Goal: Task Accomplishment & Management: Complete application form

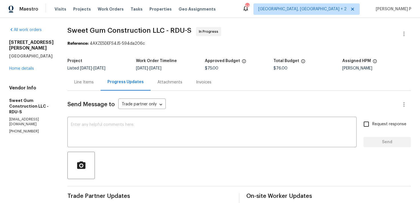
click at [94, 80] on div "Line Items" at bounding box center [83, 83] width 19 height 6
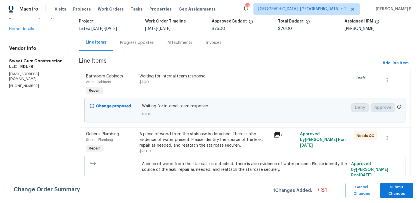
scroll to position [44, 0]
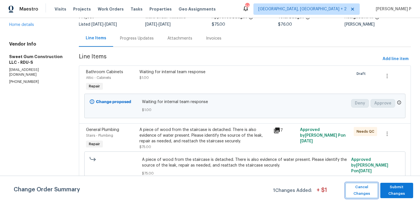
click at [369, 187] on span "Cancel Changes" at bounding box center [361, 190] width 27 height 13
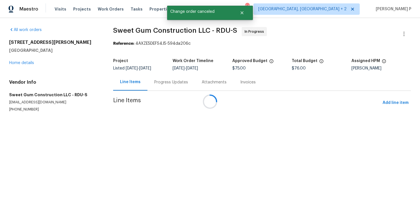
scroll to position [0, 0]
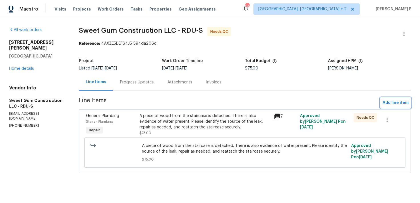
click at [393, 100] on span "Add line item" at bounding box center [395, 103] width 26 height 7
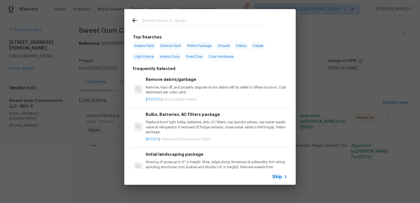
click at [282, 177] on icon at bounding box center [285, 177] width 7 height 7
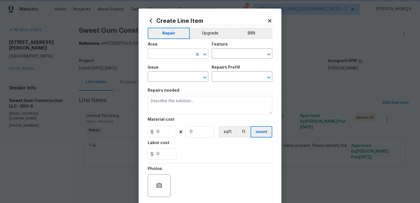
click at [205, 54] on icon "Open" at bounding box center [204, 54] width 3 height 2
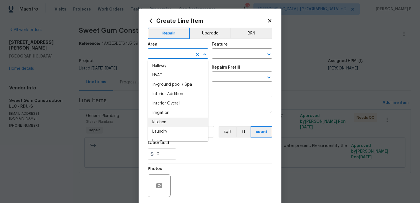
scroll to position [202, 0]
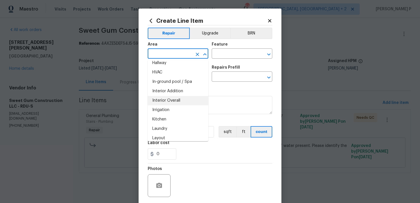
click at [175, 102] on li "Interior Overall" at bounding box center [178, 100] width 61 height 9
type input "Interior Overall"
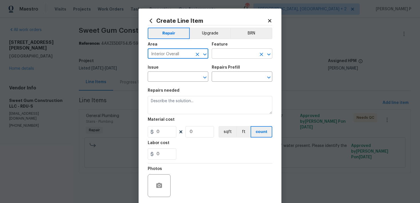
click at [232, 59] on input "text" at bounding box center [233, 54] width 45 height 9
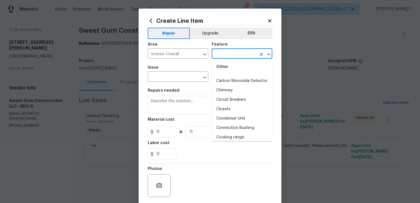
scroll to position [0, 0]
click at [231, 79] on li "Overall" at bounding box center [241, 80] width 61 height 9
type input "Overall"
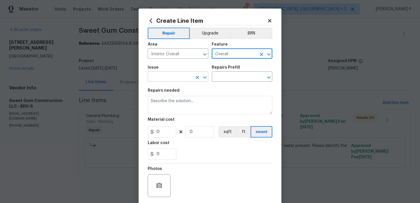
click at [204, 75] on icon "Open" at bounding box center [204, 77] width 7 height 7
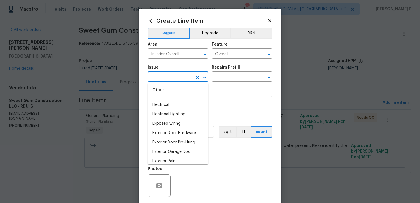
scroll to position [298, 0]
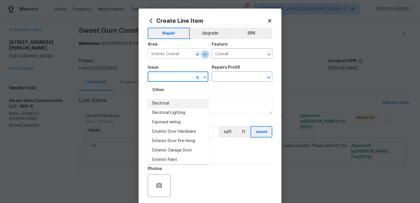
click at [205, 54] on icon "Open" at bounding box center [204, 54] width 3 height 2
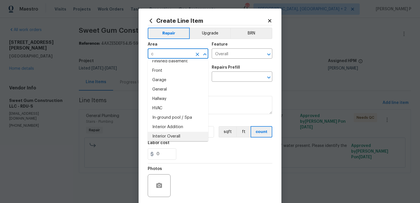
scroll to position [0, 0]
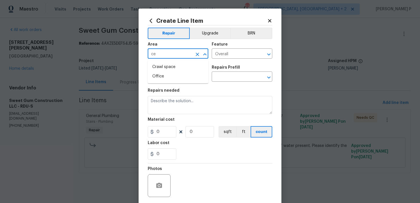
type input "Interior Overall"
click at [209, 56] on div "Area Interior Overall ​ Feature Overall ​" at bounding box center [210, 50] width 124 height 23
click at [207, 77] on icon "Open" at bounding box center [204, 77] width 7 height 7
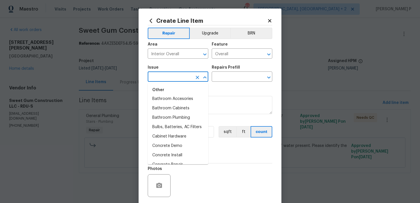
scroll to position [134, 0]
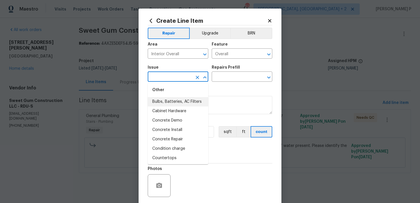
click at [180, 78] on input "text" at bounding box center [170, 77] width 45 height 9
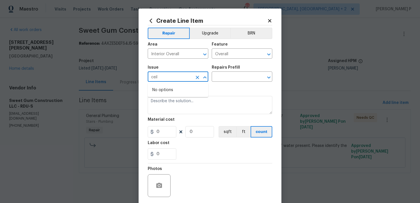
type input "ceil"
click at [227, 49] on div "Feature" at bounding box center [241, 46] width 61 height 7
click at [227, 53] on input "Overall" at bounding box center [233, 54] width 45 height 9
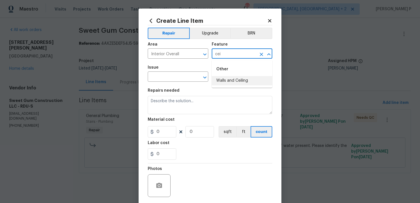
click at [233, 78] on li "Walls and Ceiling" at bounding box center [241, 80] width 61 height 9
click at [205, 77] on icon "Open" at bounding box center [204, 77] width 3 height 2
type input "Walls and Ceiling"
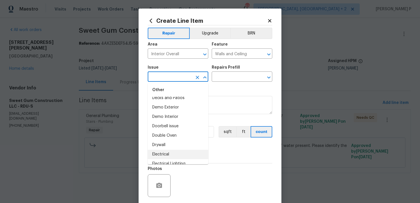
scroll to position [277, 0]
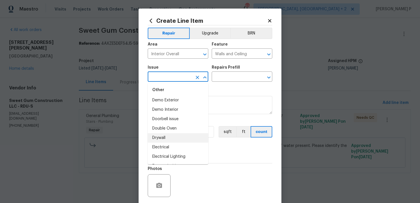
click at [173, 136] on li "Drywall" at bounding box center [178, 138] width 61 height 9
type input "Drywall"
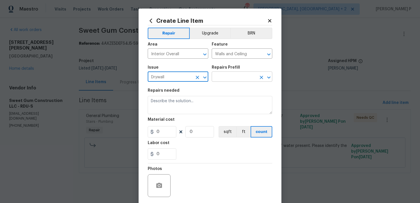
click at [222, 81] on input "text" at bounding box center [233, 77] width 45 height 9
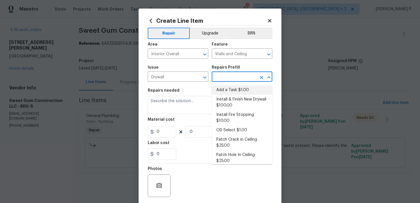
click at [223, 92] on li "Add a Task $1.00" at bounding box center [241, 90] width 61 height 9
type input "Add a Task $1.00"
type textarea "HPM to detail"
type input "1"
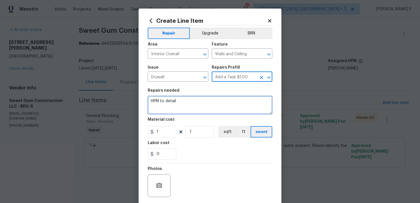
click at [189, 106] on textarea "HPM to detail" at bounding box center [210, 105] width 124 height 18
paste textarea "A wet spot in ceiling under a bedroom"
type textarea "A wet spot in ceiling under a bedroom"
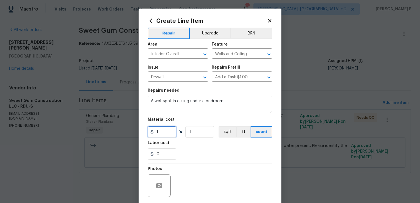
click at [168, 131] on input "1" at bounding box center [162, 131] width 29 height 11
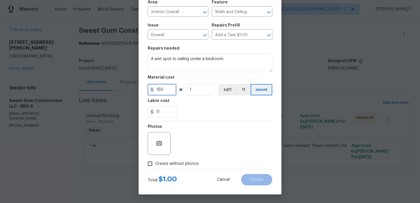
type input "150"
click at [150, 164] on input "Create without photos" at bounding box center [149, 164] width 11 height 11
checkbox input "true"
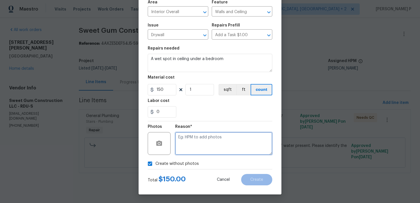
click at [200, 152] on textarea at bounding box center [223, 143] width 97 height 23
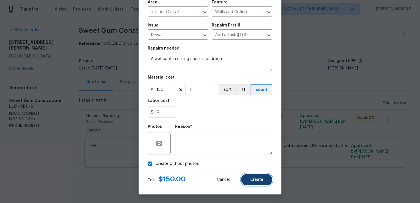
click at [251, 181] on span "Create" at bounding box center [256, 180] width 13 height 4
type input "0"
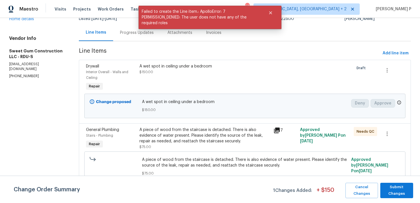
scroll to position [0, 0]
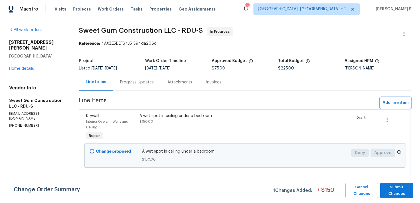
click at [389, 101] on span "Add line item" at bounding box center [395, 103] width 26 height 7
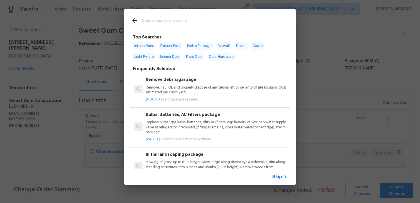
click at [278, 173] on div "Skip" at bounding box center [209, 177] width 171 height 16
click at [278, 177] on span "Skip" at bounding box center [277, 177] width 10 height 6
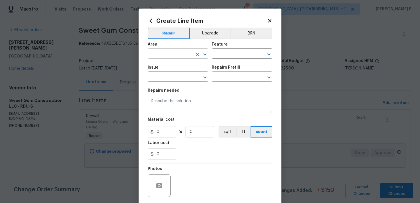
click at [206, 54] on icon "Open" at bounding box center [204, 54] width 3 height 2
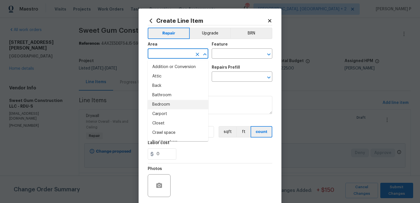
click at [182, 105] on li "Bedroom" at bounding box center [178, 104] width 61 height 9
type input "Bedroom"
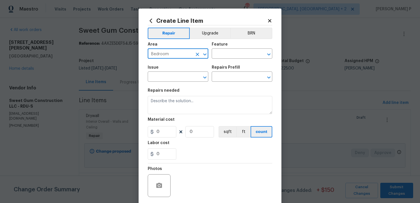
click at [229, 60] on div "Area Bedroom ​ Feature ​" at bounding box center [210, 50] width 124 height 23
click at [233, 56] on input "text" at bounding box center [233, 54] width 45 height 9
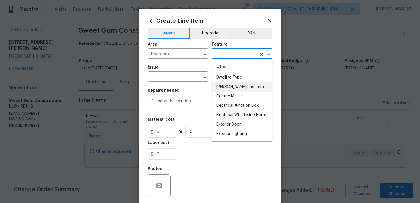
scroll to position [385, 0]
click at [233, 113] on li "Electrical Wire Inside Home" at bounding box center [241, 114] width 61 height 9
type input "Electrical Wire Inside Home"
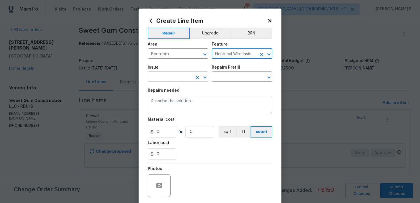
click at [205, 79] on icon "Open" at bounding box center [204, 77] width 7 height 7
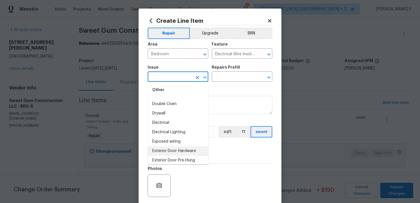
scroll to position [277, 0]
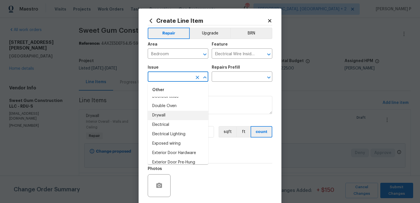
click at [166, 120] on li "Drywall" at bounding box center [178, 115] width 61 height 9
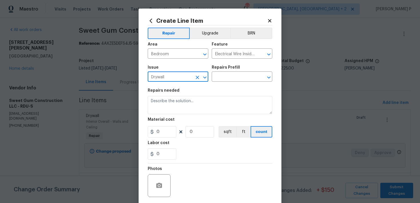
click at [205, 76] on icon "Open" at bounding box center [204, 77] width 7 height 7
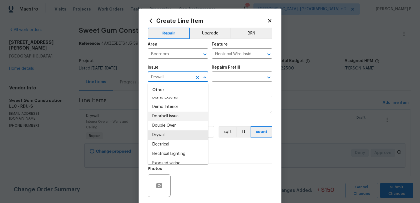
scroll to position [259, 0]
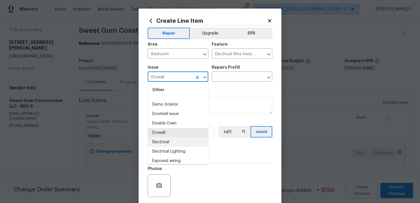
click at [170, 143] on li "Electrical" at bounding box center [178, 142] width 61 height 9
type input "Electrical"
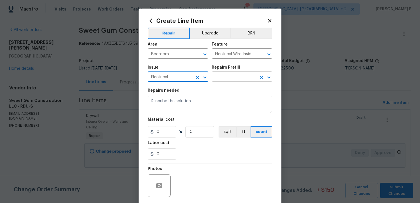
click at [231, 76] on input "text" at bounding box center [233, 77] width 45 height 9
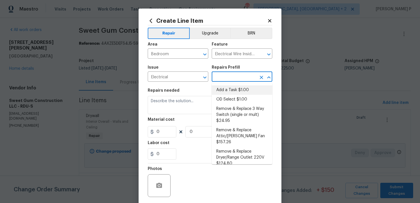
click at [232, 86] on li "Add a Task $1.00" at bounding box center [241, 90] width 61 height 9
type input "Add a Task $1.00"
type textarea "HPM to detail"
type input "1"
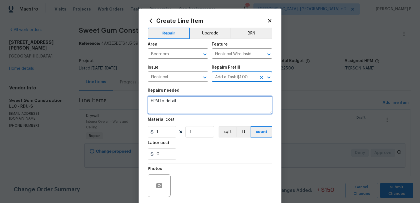
click at [205, 99] on textarea "HPM to detail" at bounding box center [210, 105] width 124 height 18
click at [188, 105] on textarea "HPM to detail" at bounding box center [210, 105] width 124 height 18
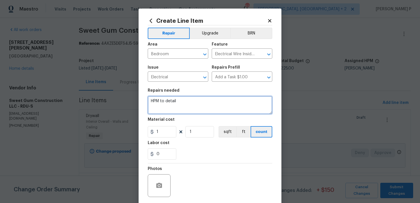
paste textarea "Moisture stains coming out of electrical outlets in the bedroom."
type textarea "Moisture stains coming out of electrical outlets in the bedroom."
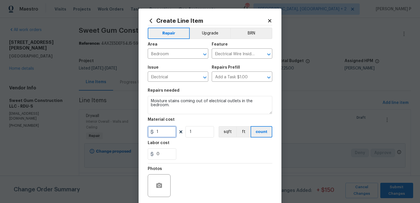
click at [160, 130] on input "1" at bounding box center [162, 131] width 29 height 11
type input "25"
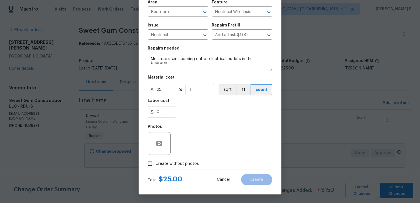
click at [150, 171] on div "Total $ 25.00 Cancel Create" at bounding box center [210, 178] width 124 height 16
click at [150, 165] on input "Create without photos" at bounding box center [149, 164] width 11 height 11
checkbox input "true"
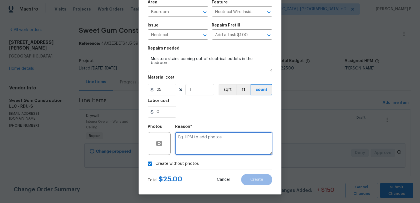
click at [190, 153] on textarea at bounding box center [223, 143] width 97 height 23
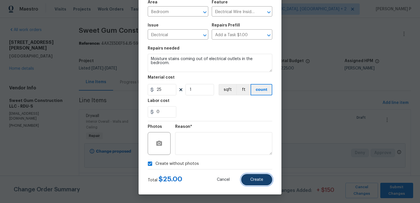
click at [259, 184] on button "Create" at bounding box center [256, 179] width 31 height 11
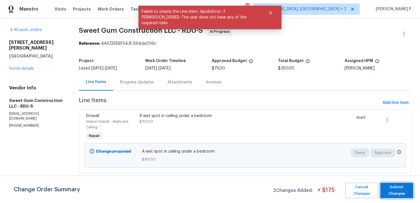
click at [397, 192] on span "Submit Changes" at bounding box center [396, 190] width 27 height 13
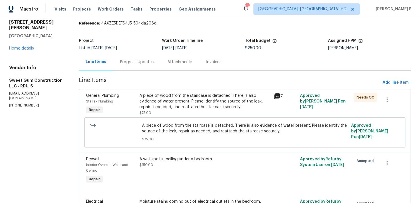
scroll to position [1, 0]
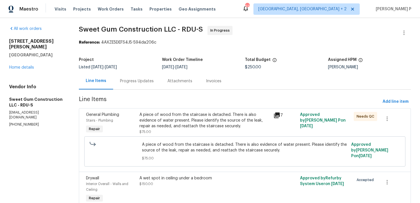
click at [143, 78] on div "Progress Updates" at bounding box center [136, 81] width 47 height 17
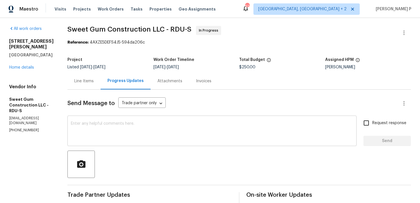
click at [151, 134] on textarea at bounding box center [212, 132] width 282 height 20
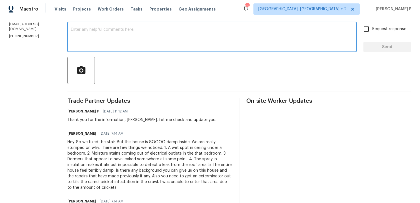
scroll to position [83, 0]
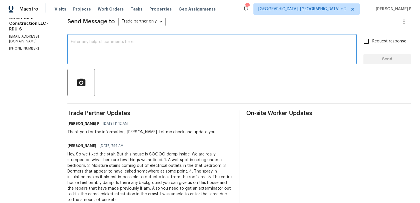
click at [139, 55] on textarea at bounding box center [212, 50] width 282 height 20
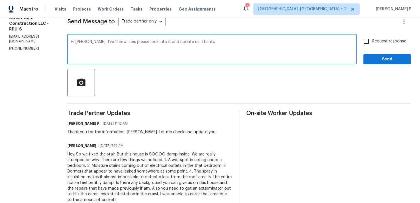
type textarea "Hi Stacey, I've 2 new lines please look into it and update us. Thanks"
click at [369, 39] on input "Request response" at bounding box center [366, 41] width 12 height 12
checkbox input "true"
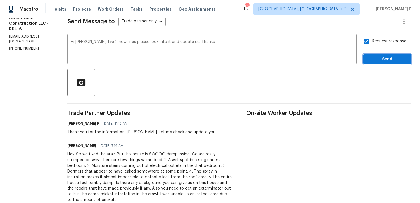
click at [374, 56] on span "Send" at bounding box center [387, 59] width 38 height 7
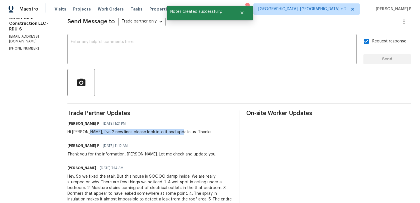
drag, startPoint x: 99, startPoint y: 132, endPoint x: 190, endPoint y: 131, distance: 91.0
click at [190, 131] on div "Hi Stacey, I've 2 new lines please look into it and update us. Thanks" at bounding box center [139, 133] width 144 height 6
copy div "I've 2 new lines please look into it and update us."
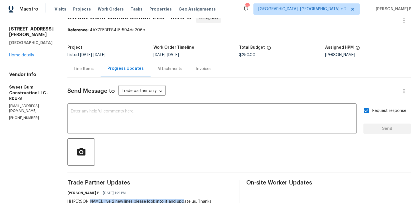
scroll to position [0, 0]
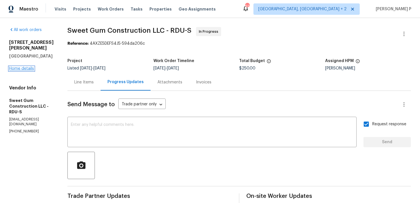
click at [23, 67] on link "Home details" at bounding box center [21, 69] width 25 height 4
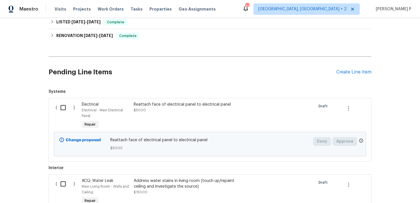
scroll to position [156, 0]
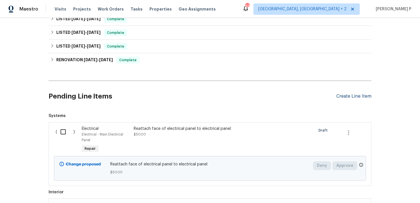
click at [354, 97] on div "Create Line Item" at bounding box center [353, 96] width 35 height 5
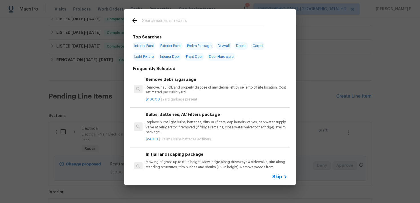
click at [277, 175] on span "Skip" at bounding box center [277, 177] width 10 height 6
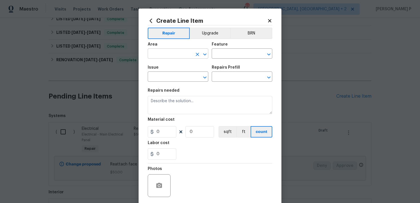
click at [178, 51] on input "text" at bounding box center [170, 54] width 45 height 9
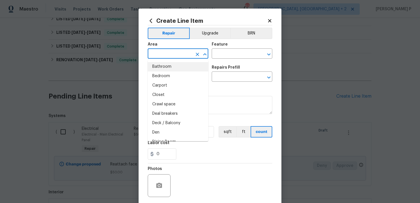
scroll to position [43, 0]
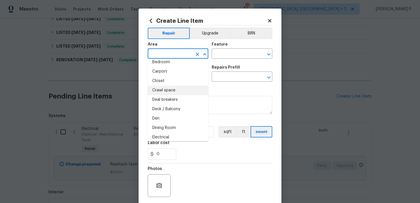
click at [175, 90] on li "Crawl space" at bounding box center [178, 90] width 61 height 9
type input "Crawl space"
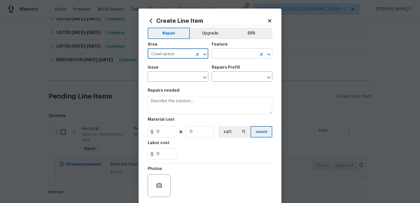
click at [227, 51] on input "text" at bounding box center [233, 54] width 45 height 9
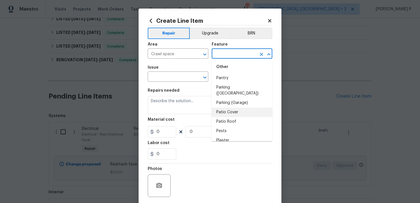
scroll to position [993, 0]
click at [230, 126] on li "Pests" at bounding box center [241, 130] width 61 height 9
type input "Pests"
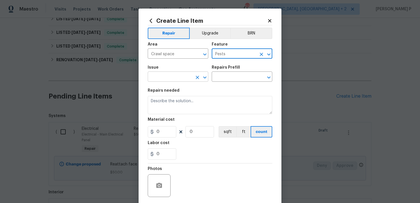
click at [206, 77] on icon "Open" at bounding box center [204, 77] width 3 height 2
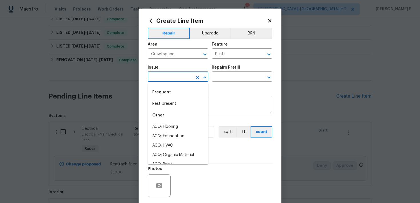
click at [181, 105] on li "Pest present" at bounding box center [178, 103] width 61 height 9
type input "Pest present"
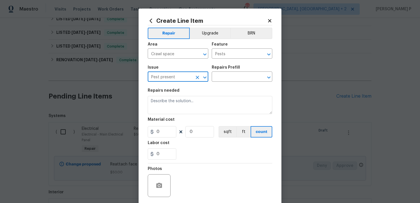
click at [208, 80] on div "Issue Pest present ​ Repairs Prefill ​" at bounding box center [210, 73] width 124 height 23
click at [220, 78] on input "text" at bounding box center [233, 77] width 45 height 9
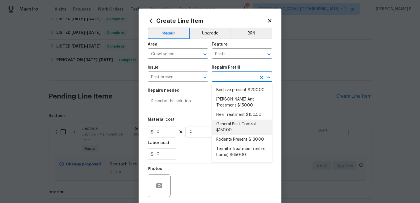
click at [223, 123] on li "General Pest Control $150.00" at bounding box center [241, 127] width 61 height 15
type input "General Pest Control $150.00"
type textarea "General pest treatment for active pest/insect infestation - non termite"
type input "150"
type input "1"
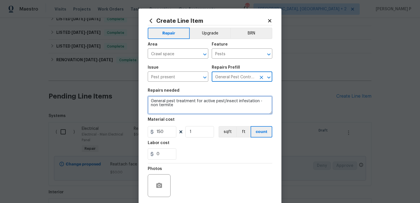
click at [188, 103] on textarea "General pest treatment for active pest/insect infestation - non termite" at bounding box center [210, 105] width 124 height 18
paste textarea "provide cost estimate, photos and treatment plan if needed for the camel cricke…"
click at [150, 100] on textarea "provide cost estimate, photos and treatment plan if needed for the camel cricke…" at bounding box center [210, 105] width 124 height 18
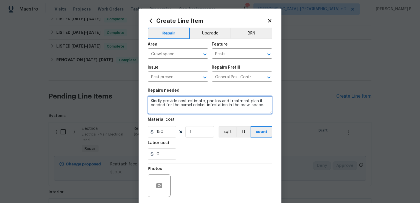
type textarea "Kindly provide cost estimate, photos and treatment plan if needed for the camel…"
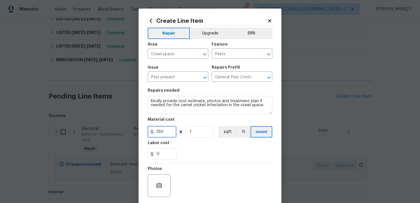
click at [168, 131] on input "150" at bounding box center [162, 131] width 29 height 11
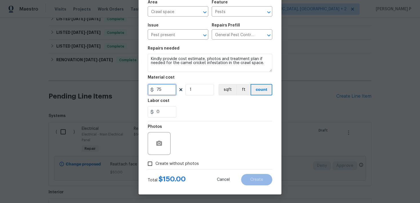
type input "75"
click at [151, 164] on input "Create without photos" at bounding box center [149, 164] width 11 height 11
checkbox input "true"
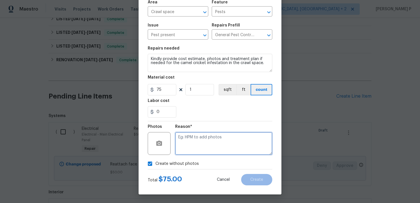
click at [183, 147] on textarea at bounding box center [223, 143] width 97 height 23
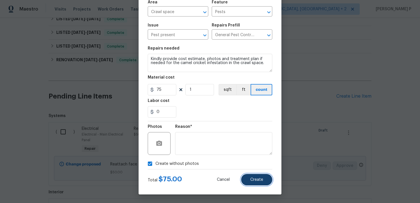
click at [254, 176] on button "Create" at bounding box center [256, 179] width 31 height 11
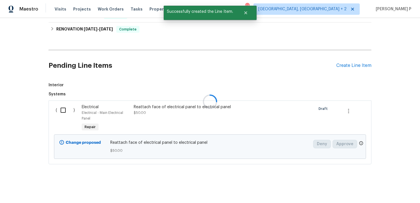
scroll to position [193, 0]
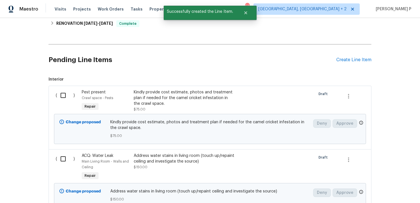
click at [63, 98] on input "checkbox" at bounding box center [65, 96] width 16 height 12
checkbox input "true"
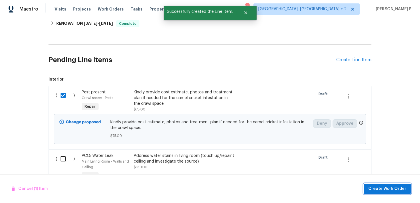
click at [396, 188] on span "Create Work Order" at bounding box center [387, 189] width 38 height 7
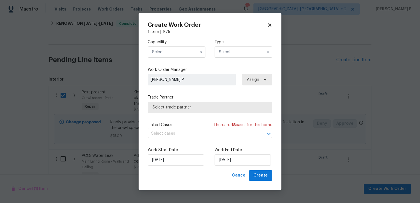
click at [244, 51] on input "text" at bounding box center [243, 52] width 58 height 11
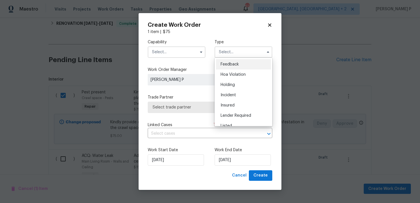
click at [239, 65] on div "Feedback" at bounding box center [243, 64] width 55 height 10
type input "Feedback"
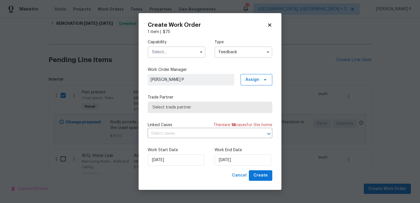
click at [173, 55] on input "text" at bounding box center [177, 52] width 58 height 11
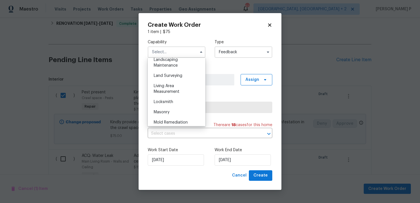
scroll to position [472, 0]
click at [166, 86] on div "Pests" at bounding box center [176, 82] width 55 height 10
type input "Pests"
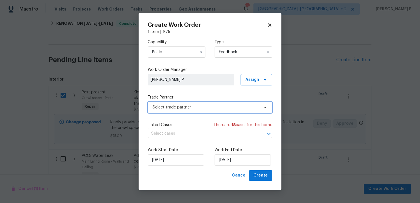
click at [188, 109] on span "Select trade partner" at bounding box center [205, 108] width 106 height 6
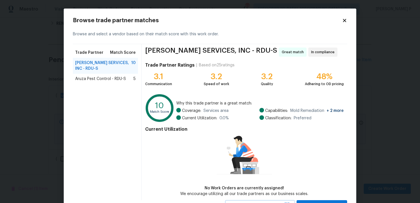
click at [91, 78] on span "Aruza Pest Control - RDU-S" at bounding box center [100, 79] width 51 height 6
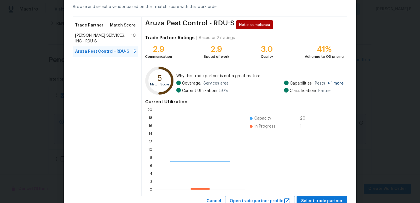
scroll to position [80, 90]
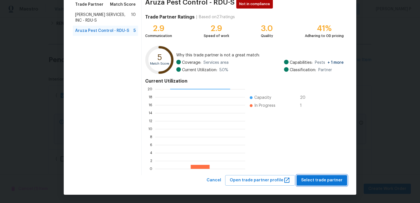
click at [316, 181] on span "Select trade partner" at bounding box center [321, 180] width 41 height 7
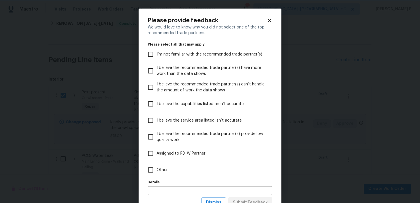
scroll to position [0, 0]
click at [156, 171] on input "Other" at bounding box center [150, 170] width 12 height 12
checkbox input "true"
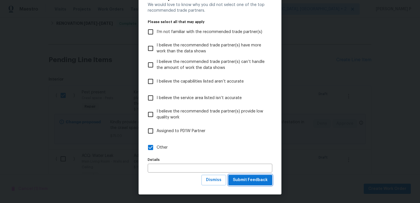
click at [248, 179] on span "Submit Feedback" at bounding box center [250, 180] width 35 height 7
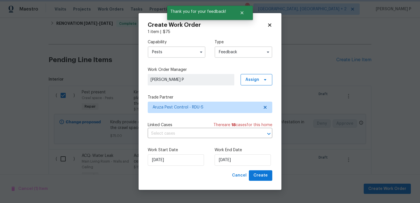
scroll to position [0, 0]
click at [225, 158] on input "21/08/2025" at bounding box center [242, 160] width 56 height 11
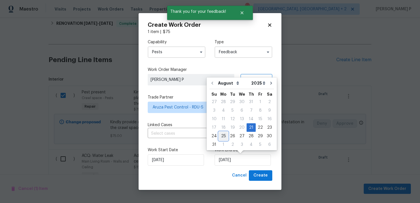
click at [221, 136] on div "25" at bounding box center [223, 136] width 9 height 8
type input "25/08/2025"
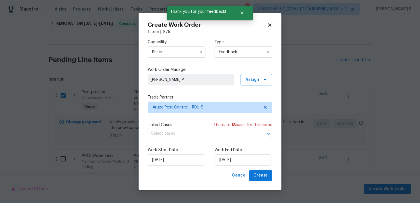
click at [266, 186] on div "Create Work Order 1 item | $ 75 Capability Pests Type Feedback Work Order Manag…" at bounding box center [209, 101] width 143 height 177
click at [262, 176] on span "Create" at bounding box center [260, 175] width 14 height 7
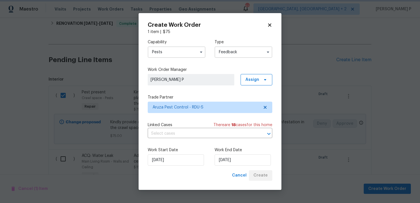
checkbox input "false"
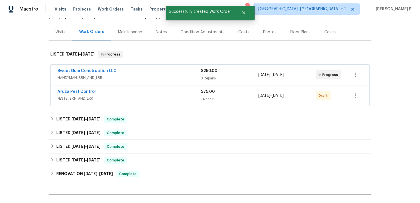
scroll to position [61, 0]
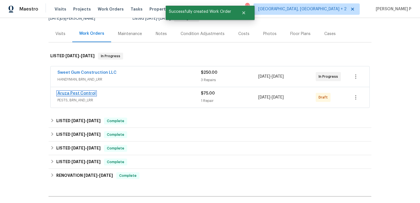
click at [64, 95] on link "Aruza Pest Control" at bounding box center [76, 94] width 38 height 4
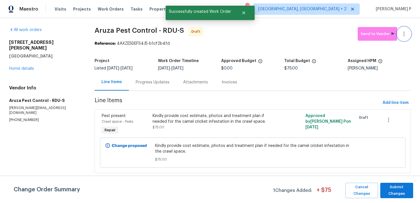
click at [409, 32] on button "button" at bounding box center [404, 34] width 14 height 14
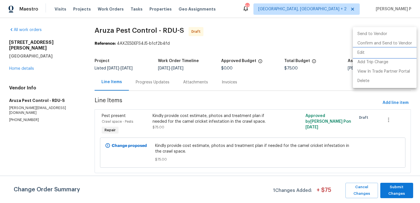
click at [386, 53] on li "Edit" at bounding box center [384, 52] width 64 height 9
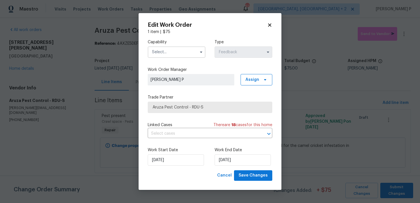
click at [173, 51] on input "text" at bounding box center [177, 52] width 58 height 11
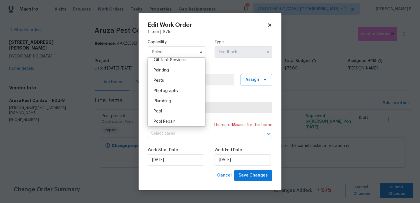
scroll to position [472, 0]
click at [170, 83] on div "Pests" at bounding box center [176, 82] width 55 height 10
type input "Pests"
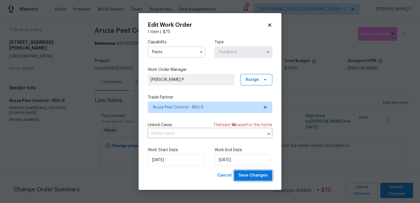
click at [261, 181] on button "Save Changes" at bounding box center [253, 176] width 38 height 11
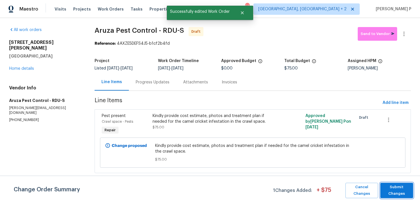
click at [407, 193] on span "Submit Changes" at bounding box center [396, 190] width 27 height 13
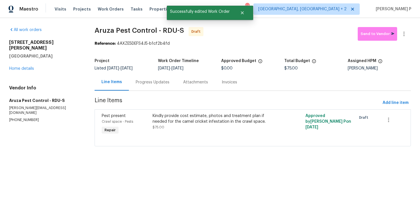
click at [172, 86] on div "Progress Updates" at bounding box center [152, 82] width 47 height 17
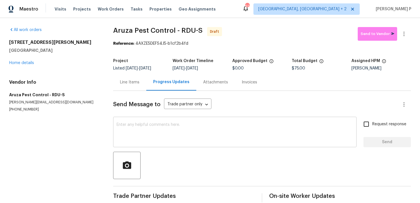
click at [158, 135] on textarea at bounding box center [234, 133] width 236 height 20
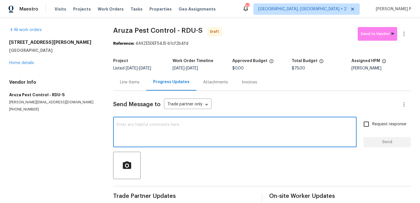
paste textarea "Hi, this is Ramyasri with Opendoor. I’m confirming you received the WO for the …"
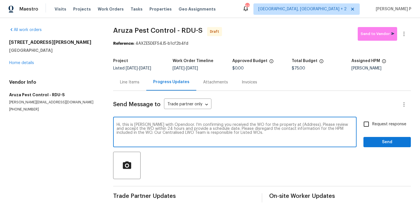
drag, startPoint x: 287, startPoint y: 124, endPoint x: 303, endPoint y: 123, distance: 16.9
click at [303, 123] on textarea "Hi, this is Ramyasri with Opendoor. I’m confirming you received the WO for the …" at bounding box center [234, 133] width 236 height 20
paste textarea "1100 Walter Clark Dr, Hillsborough, NC 27278"
type textarea "Hi, this is Ramyasri with Opendoor. I’m confirming you received the WO for the …"
click at [361, 124] on input "Request response" at bounding box center [366, 124] width 12 height 12
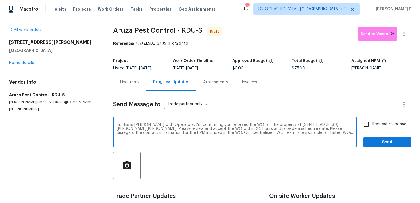
checkbox input "true"
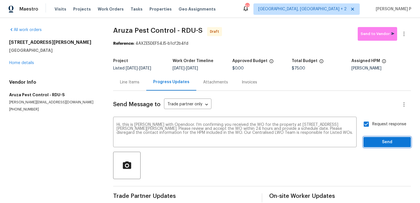
click at [374, 142] on span "Send" at bounding box center [387, 142] width 38 height 7
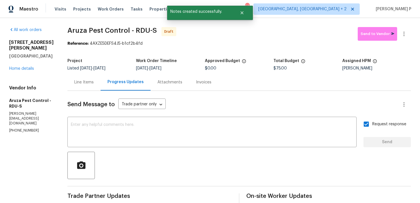
click at [213, 169] on div at bounding box center [238, 165] width 343 height 27
click at [401, 39] on button "button" at bounding box center [404, 34] width 14 height 14
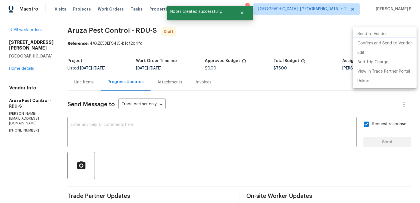
click at [389, 43] on li "Confirm and Send to Vendor" at bounding box center [384, 43] width 64 height 9
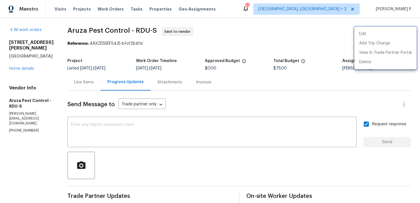
click at [262, 150] on div at bounding box center [210, 101] width 420 height 203
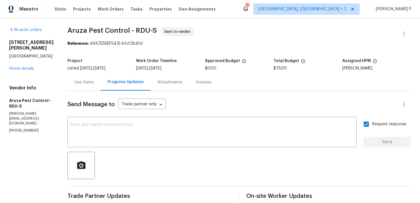
click at [262, 150] on div "Send Message to Trade partner only Trade partner only ​ x ​ Request response Se…" at bounding box center [238, 169] width 343 height 157
drag, startPoint x: 70, startPoint y: 28, endPoint x: 157, endPoint y: 28, distance: 87.0
click at [157, 28] on span "Aruza Pest Control - RDU-S Sent to vendor" at bounding box center [231, 34] width 329 height 14
copy span "Aruza Pest Control - RDU-S"
drag, startPoint x: 96, startPoint y: 43, endPoint x: 190, endPoint y: 43, distance: 94.2
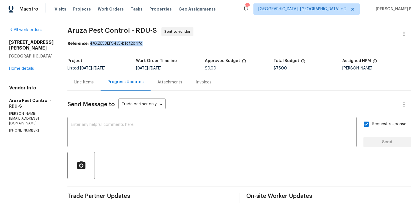
click at [190, 43] on div "Reference: 4AXZE5DEFS4J5-b1cf2b4fd" at bounding box center [238, 44] width 343 height 6
copy div "4AXZE5DEFS4J5-b1cf2b4fd"
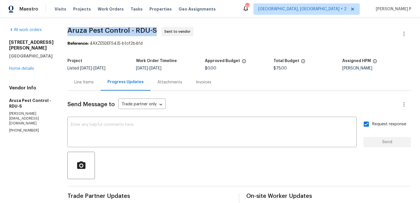
drag, startPoint x: 69, startPoint y: 31, endPoint x: 156, endPoint y: 30, distance: 86.8
click at [156, 30] on span "Aruza Pest Control - RDU-S Sent to vendor" at bounding box center [231, 34] width 329 height 14
copy span "Aruza Pest Control - RDU-S"
click at [150, 131] on textarea at bounding box center [212, 133] width 282 height 20
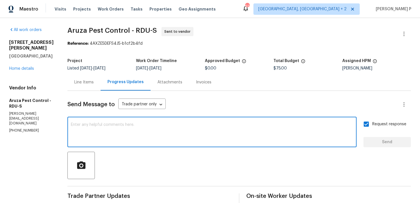
click at [83, 80] on div "Line Items" at bounding box center [83, 83] width 19 height 6
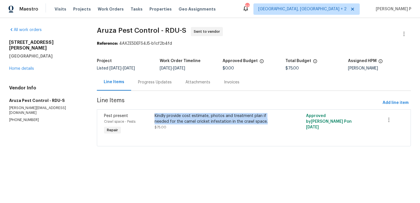
copy div "Kindly provide cost estimate, photos and treatment plan if needed for the camel…"
drag, startPoint x: 157, startPoint y: 116, endPoint x: 269, endPoint y: 123, distance: 112.4
click at [269, 123] on div "Kindly provide cost estimate, photos and treatment plan if needed for the camel…" at bounding box center [215, 118] width 123 height 11
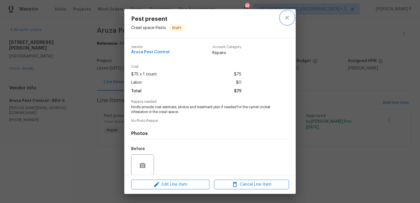
click at [286, 15] on icon "close" at bounding box center [286, 17] width 7 height 7
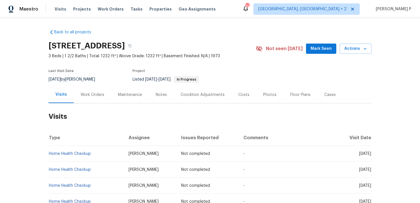
click at [88, 88] on div "Work Orders" at bounding box center [92, 94] width 37 height 17
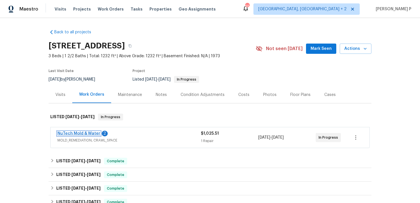
click at [81, 133] on link "NuTech Mold & Water" at bounding box center [78, 134] width 43 height 4
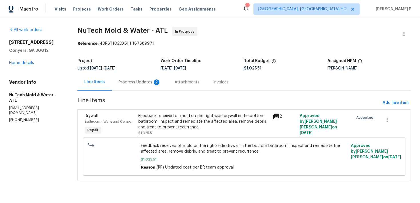
click at [143, 86] on div "Progress Updates 2" at bounding box center [140, 82] width 56 height 17
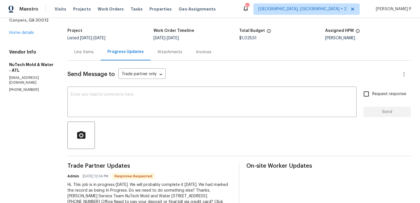
scroll to position [9, 0]
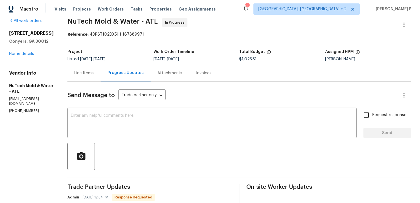
click at [82, 77] on div "Line Items" at bounding box center [83, 73] width 33 height 17
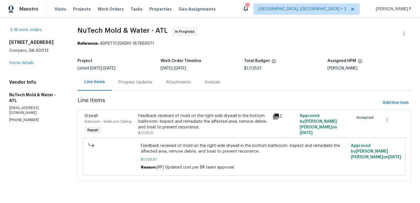
click at [164, 122] on div "Feedback received of mold on the right-side drywall in the bottom bathroom. Ins…" at bounding box center [203, 121] width 131 height 17
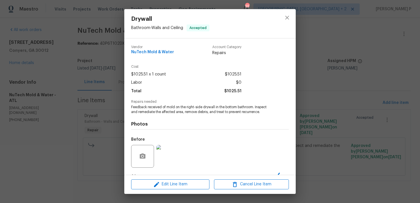
scroll to position [36, 0]
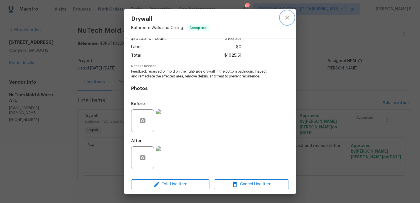
click at [281, 19] on button "close" at bounding box center [287, 18] width 14 height 14
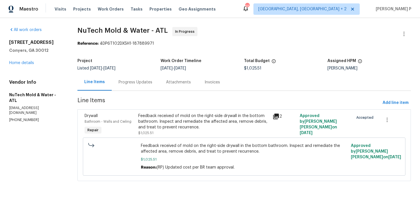
click at [144, 83] on div "Progress Updates" at bounding box center [135, 83] width 34 height 6
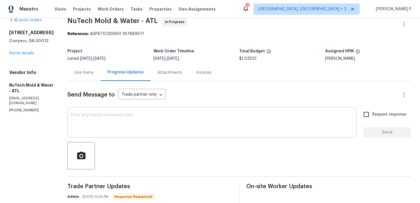
scroll to position [60, 0]
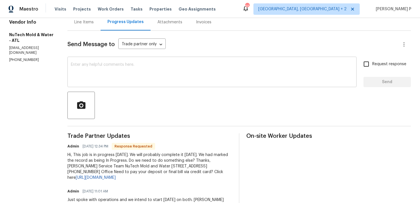
click at [144, 73] on textarea at bounding box center [212, 73] width 282 height 20
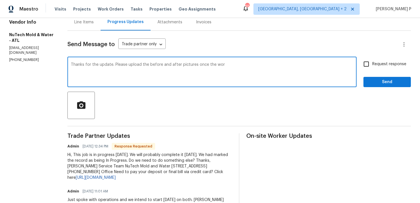
click at [189, 64] on textarea "Thanks for the update. Please upload the before and after pictures once the wor" at bounding box center [212, 73] width 282 height 20
click at [216, 64] on textarea "Thanks for the update. Please upload the before and after pictures once the wor" at bounding box center [212, 73] width 282 height 20
drag, startPoint x: 108, startPoint y: 65, endPoint x: 354, endPoint y: 63, distance: 246.0
click at [354, 63] on div "Thanks for the update. Please upload the before and after pictures once the wor…" at bounding box center [211, 72] width 289 height 29
paste textarea "Kindly upload the before and after pictures once the work order is completed an…"
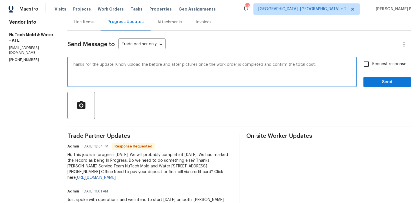
type textarea "Thanks for the update. Kindly upload the before and after pictures once the wor…"
click at [374, 64] on span "Request response" at bounding box center [389, 64] width 34 height 6
click at [372, 64] on input "Request response" at bounding box center [366, 64] width 12 height 12
checkbox input "true"
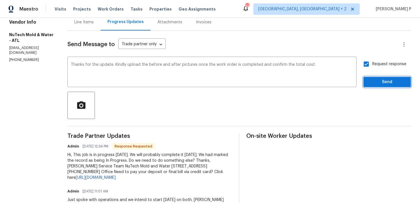
click at [374, 81] on span "Send" at bounding box center [387, 82] width 38 height 7
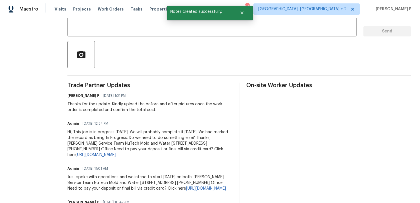
scroll to position [140, 0]
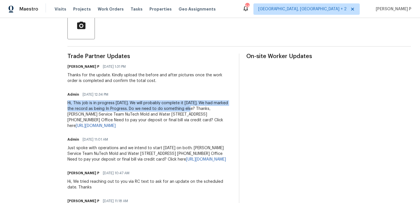
drag, startPoint x: 62, startPoint y: 103, endPoint x: 179, endPoint y: 108, distance: 116.9
click at [179, 108] on div "Hi, This job is in progress today. We will probably complete it today. We had m…" at bounding box center [149, 114] width 164 height 29
copy div "Hi, This job is in progress today. We will probably complete it today. We had m…"
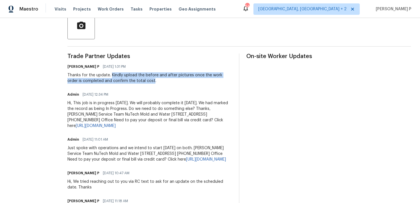
drag, startPoint x: 105, startPoint y: 74, endPoint x: 131, endPoint y: 82, distance: 27.4
click at [131, 82] on div "Thanks for the update. Kindly upload the before and after pictures once the wor…" at bounding box center [149, 77] width 164 height 11
copy div "Kindly upload the before and after pictures once the work order is completed an…"
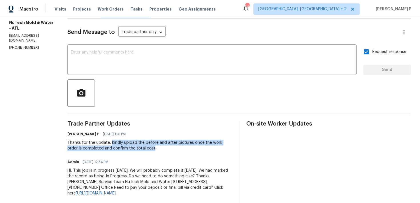
scroll to position [0, 0]
